Goal: Transaction & Acquisition: Obtain resource

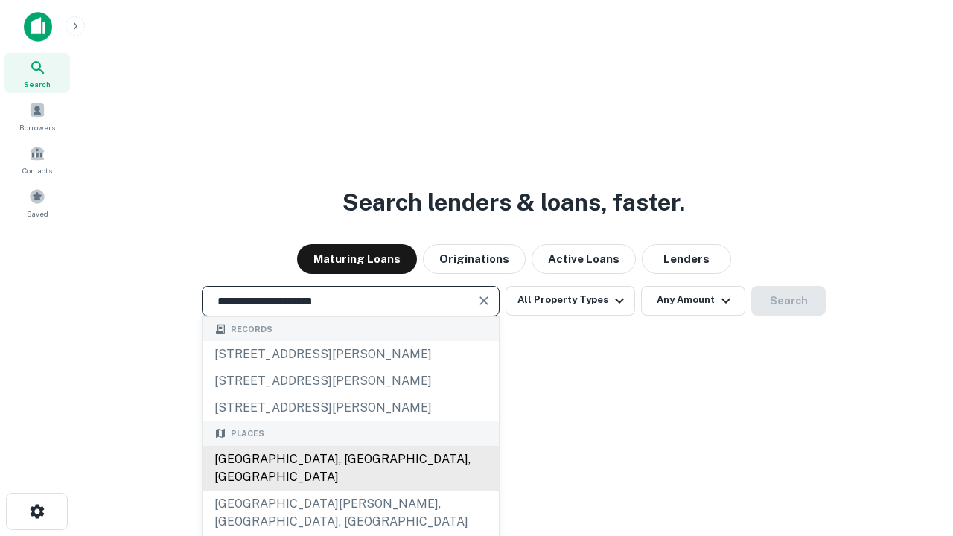
click at [350, 490] on div "[GEOGRAPHIC_DATA], [GEOGRAPHIC_DATA], [GEOGRAPHIC_DATA]" at bounding box center [350, 468] width 296 height 45
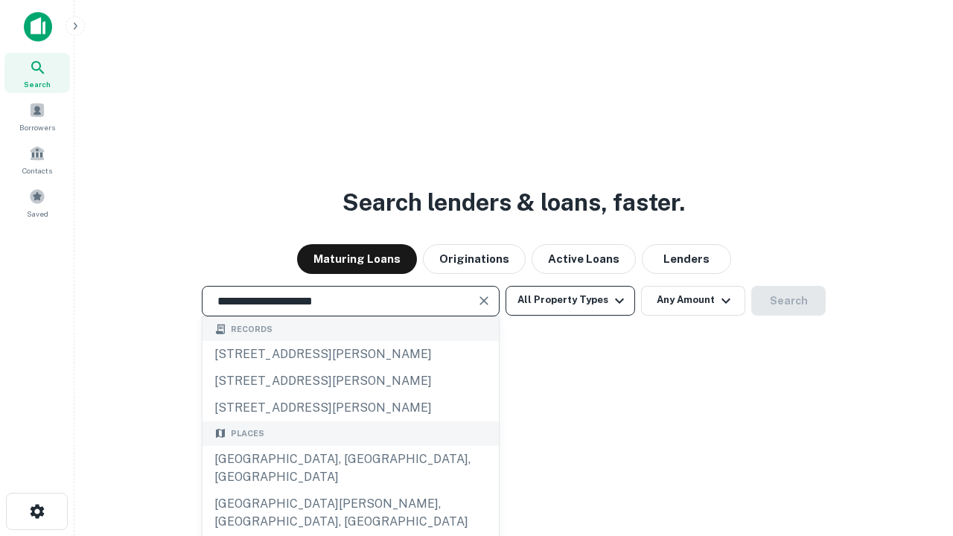
click at [570, 300] on button "All Property Types" at bounding box center [569, 301] width 129 height 30
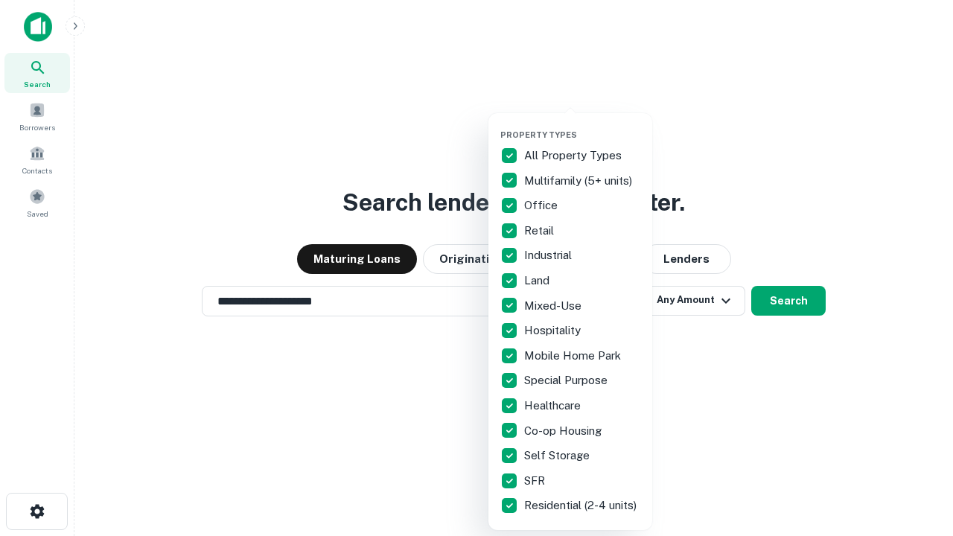
type input "**********"
click at [582, 125] on button "button" at bounding box center [582, 125] width 164 height 1
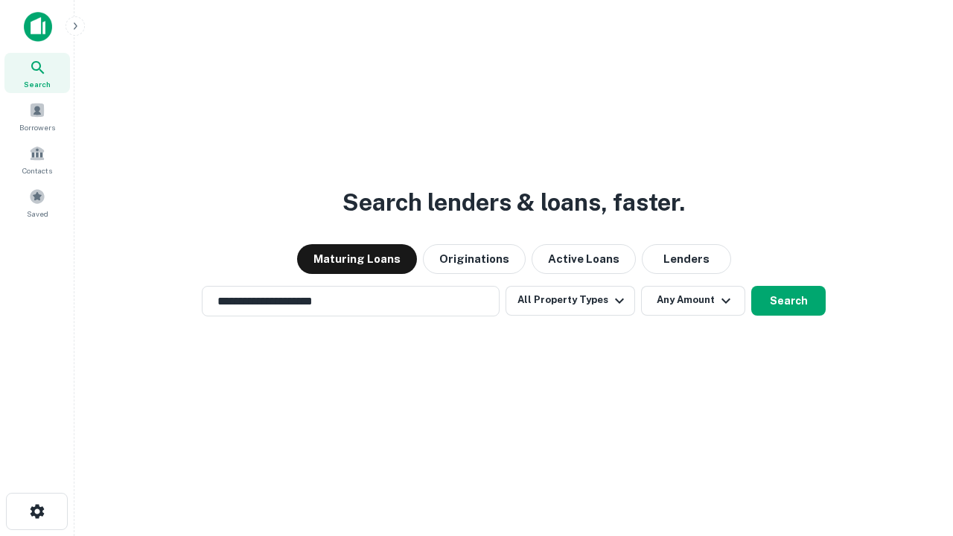
scroll to position [9, 179]
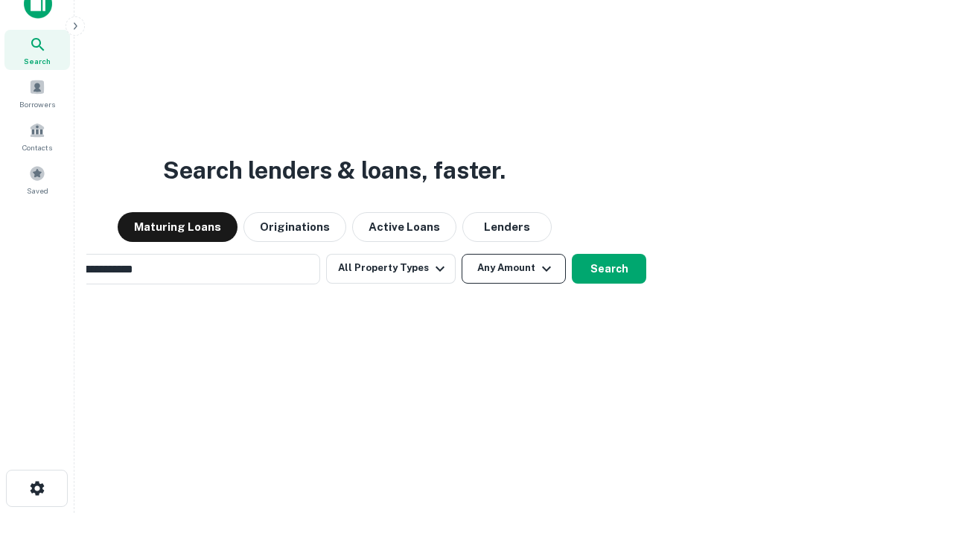
click at [461, 254] on button "Any Amount" at bounding box center [513, 269] width 104 height 30
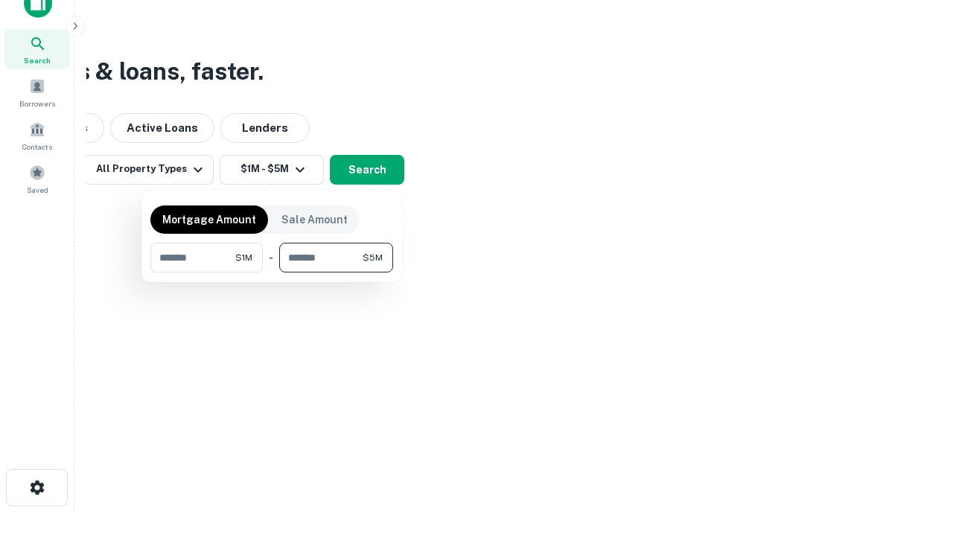
type input "*******"
click at [272, 272] on button "button" at bounding box center [271, 272] width 243 height 1
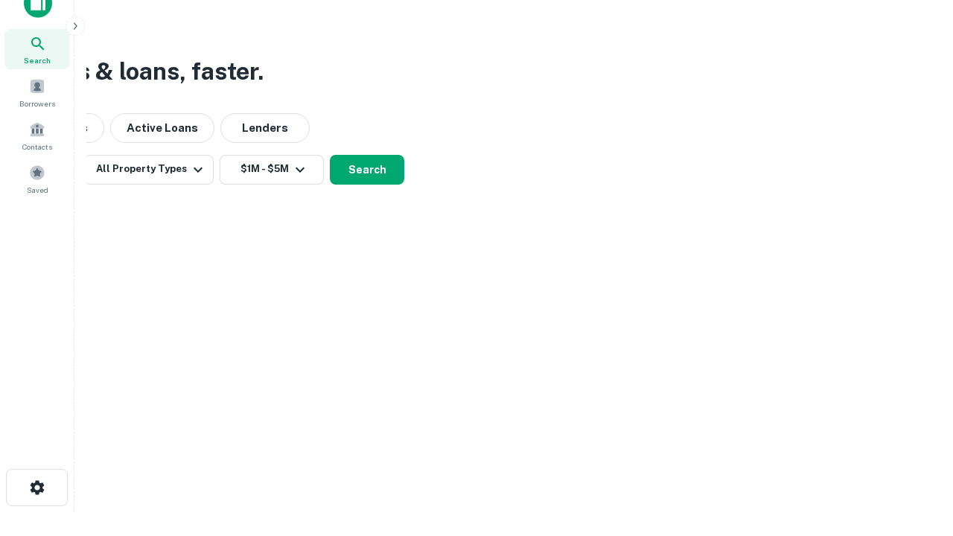
scroll to position [0, 0]
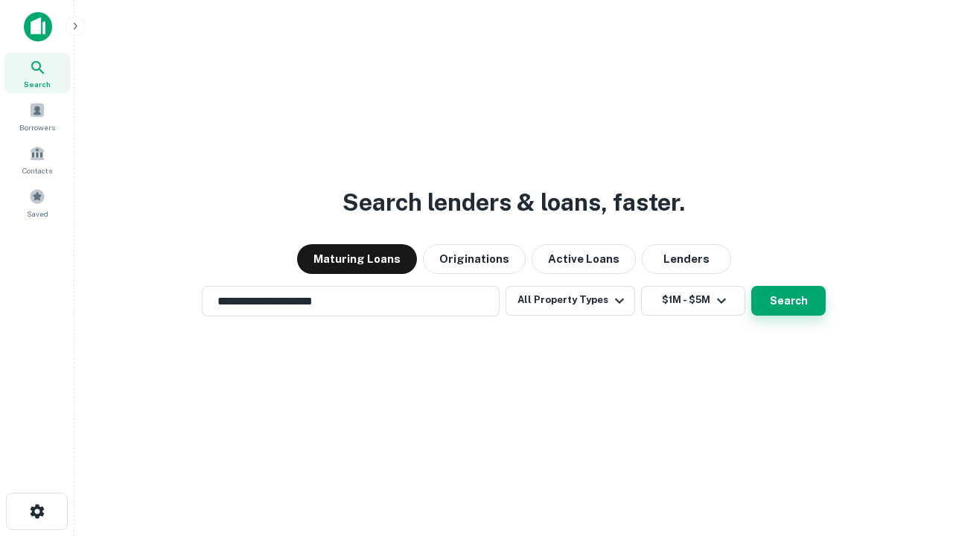
click at [751, 286] on button "Search" at bounding box center [788, 301] width 74 height 30
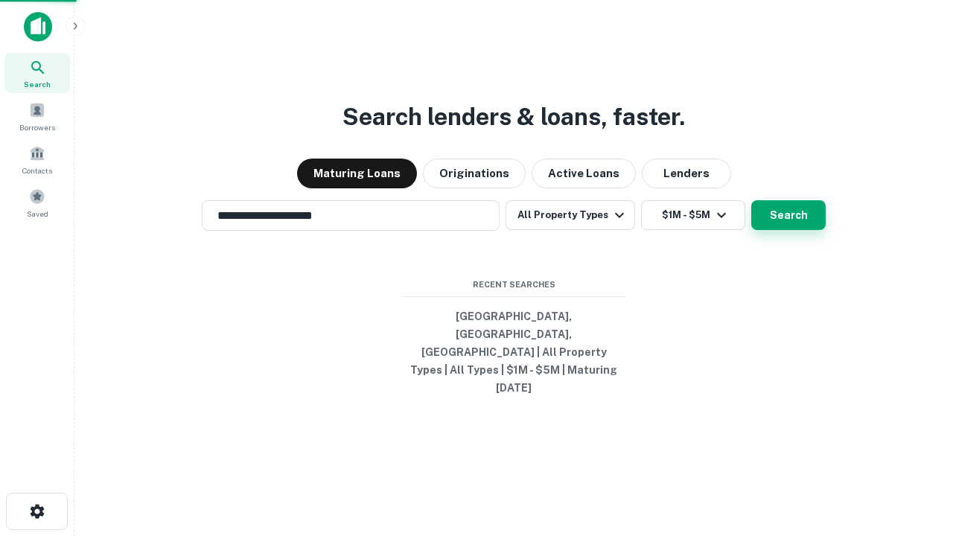
scroll to position [0, 275]
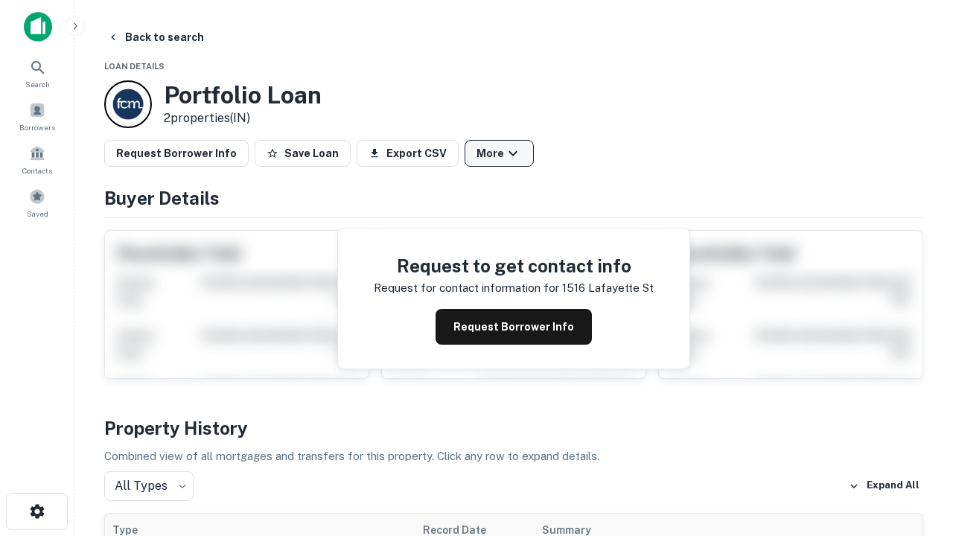
click at [499, 153] on button "More" at bounding box center [498, 153] width 69 height 27
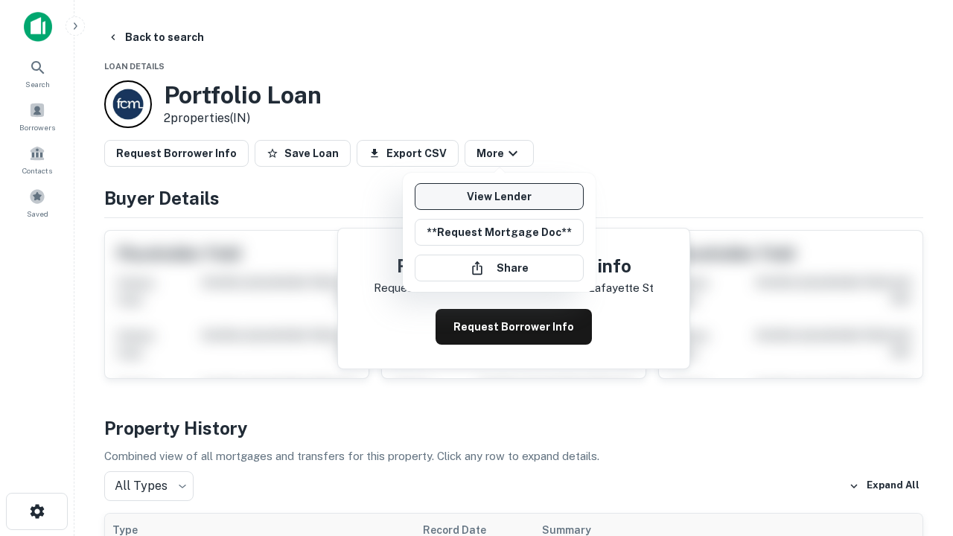
click at [499, 196] on link "View Lender" at bounding box center [498, 196] width 169 height 27
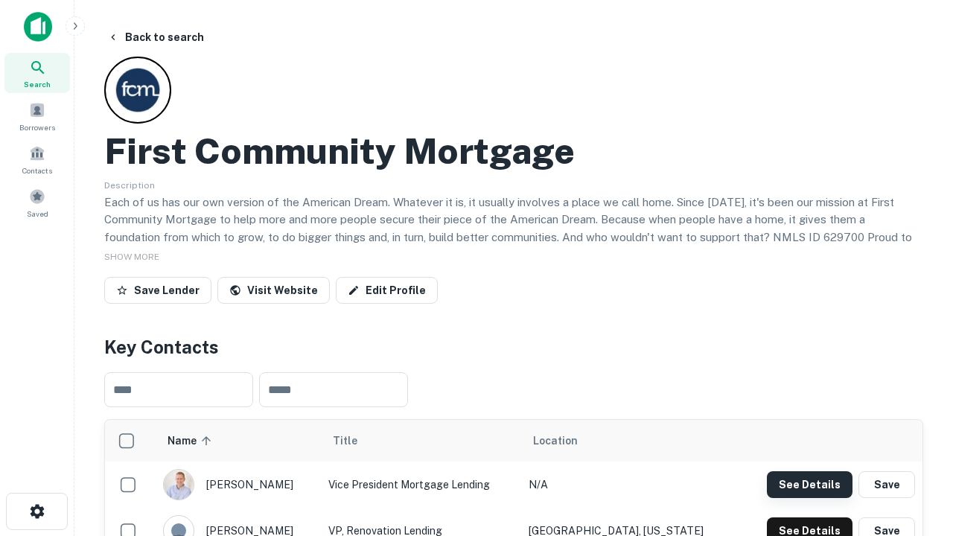
click at [809, 484] on button "See Details" at bounding box center [809, 484] width 86 height 27
